Goal: Task Accomplishment & Management: Use online tool/utility

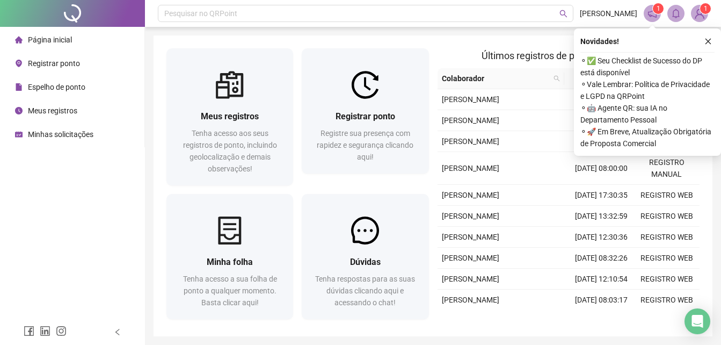
click at [55, 63] on span "Registrar ponto" at bounding box center [54, 63] width 52 height 9
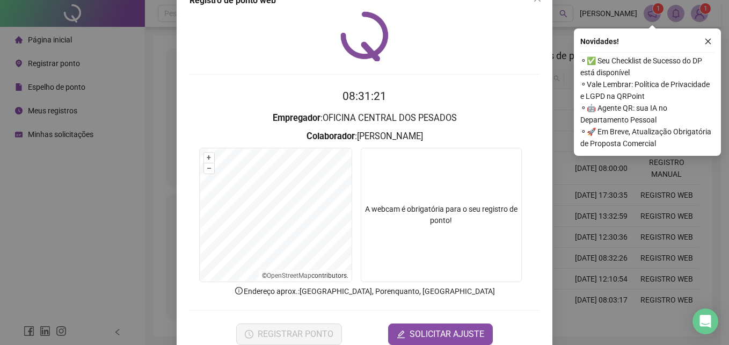
scroll to position [51, 0]
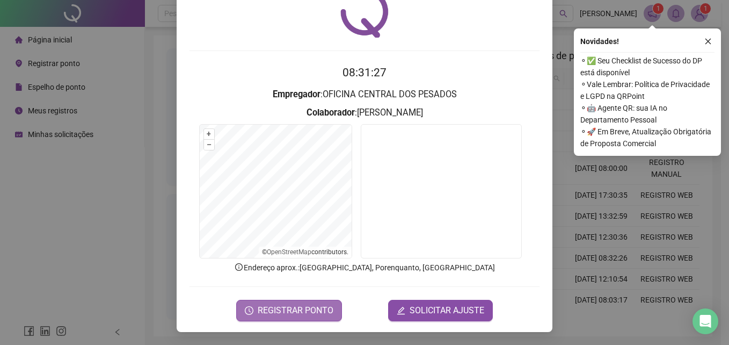
click at [288, 308] on span "REGISTRAR PONTO" at bounding box center [296, 310] width 76 height 13
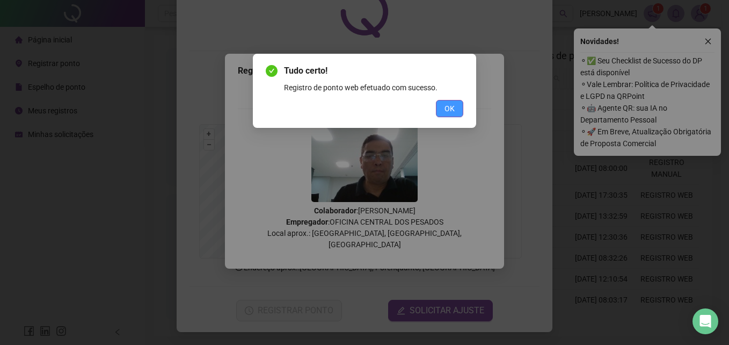
click at [452, 106] on span "OK" at bounding box center [449, 109] width 10 height 12
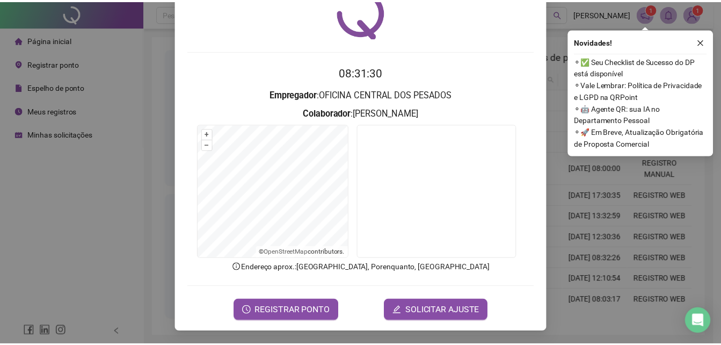
scroll to position [0, 0]
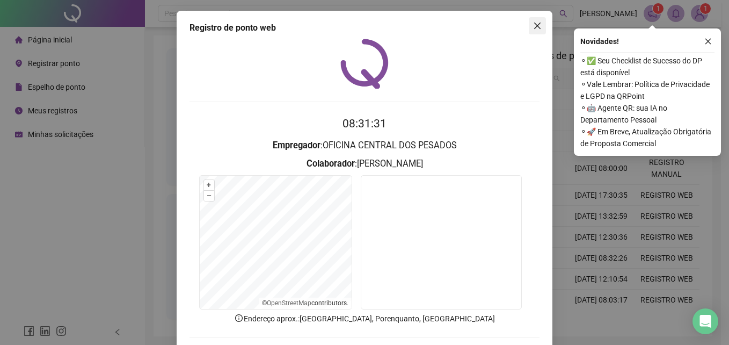
click at [533, 25] on icon "close" at bounding box center [537, 25] width 9 height 9
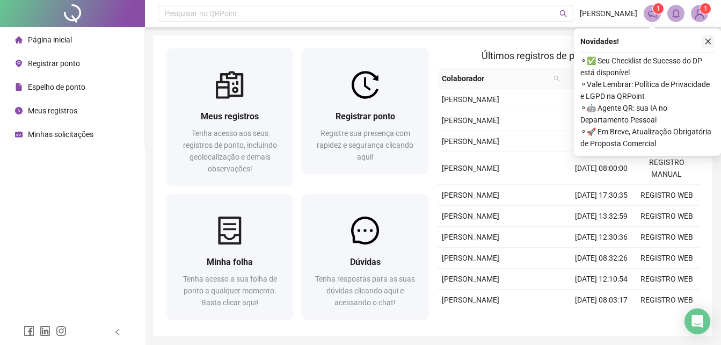
click at [709, 40] on icon "close" at bounding box center [708, 42] width 6 height 6
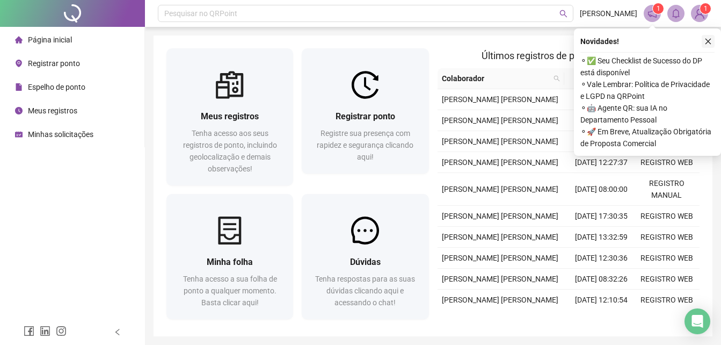
click at [708, 42] on icon "close" at bounding box center [708, 42] width 6 height 6
